Goal: Task Accomplishment & Management: Manage account settings

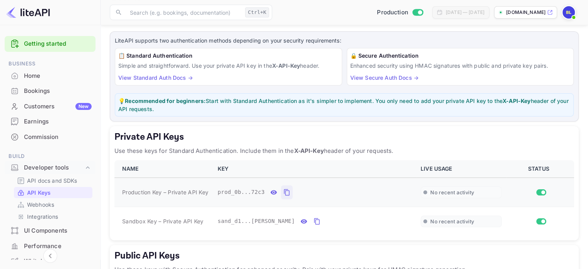
click at [283, 191] on icon "private api keys table" at bounding box center [286, 191] width 7 height 9
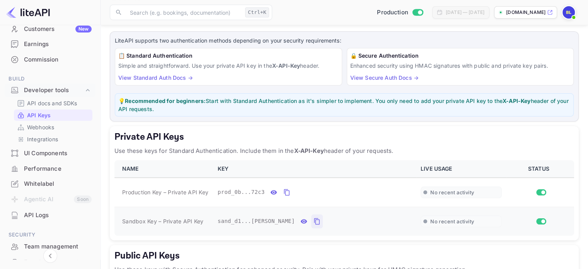
click at [314, 218] on icon "private api keys table" at bounding box center [317, 220] width 7 height 9
click at [283, 191] on icon "private api keys table" at bounding box center [286, 191] width 7 height 9
click at [283, 187] on icon "private api keys table" at bounding box center [286, 191] width 7 height 9
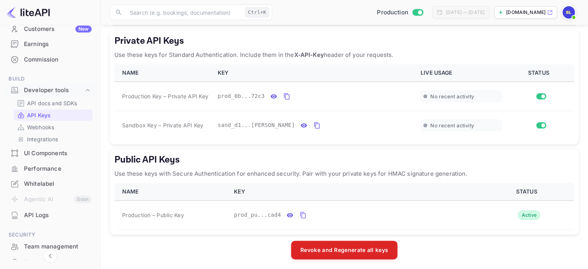
scroll to position [136, 0]
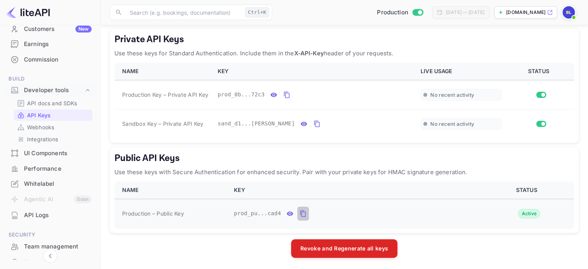
click at [300, 213] on icon "public api keys table" at bounding box center [303, 213] width 7 height 9
click at [283, 95] on icon "private api keys table" at bounding box center [286, 94] width 7 height 9
click at [314, 124] on icon "private api keys table" at bounding box center [317, 123] width 7 height 9
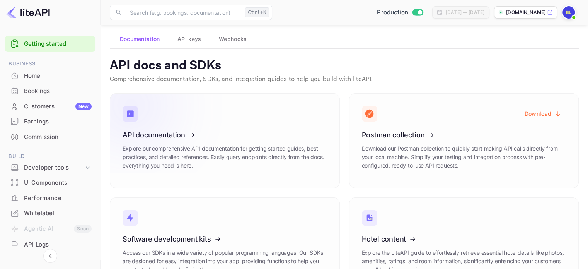
scroll to position [73, 0]
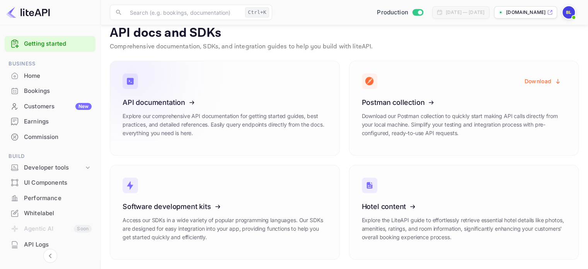
click at [186, 108] on icon at bounding box center [170, 101] width 120 height 80
click at [74, 160] on span "Build" at bounding box center [50, 156] width 91 height 9
click at [71, 168] on div "Developer tools" at bounding box center [54, 167] width 60 height 9
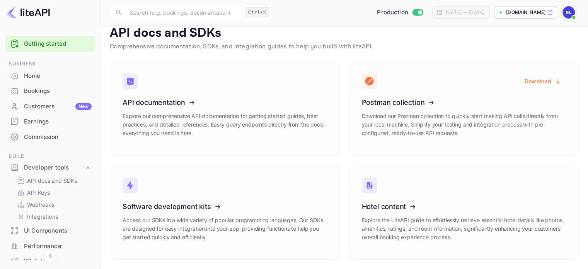
click at [44, 193] on p "API Keys" at bounding box center [38, 192] width 23 height 8
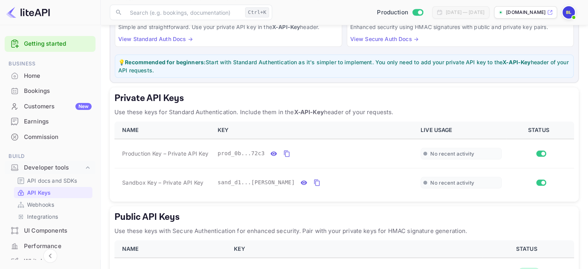
scroll to position [136, 0]
